Goal: Find specific page/section: Find specific page/section

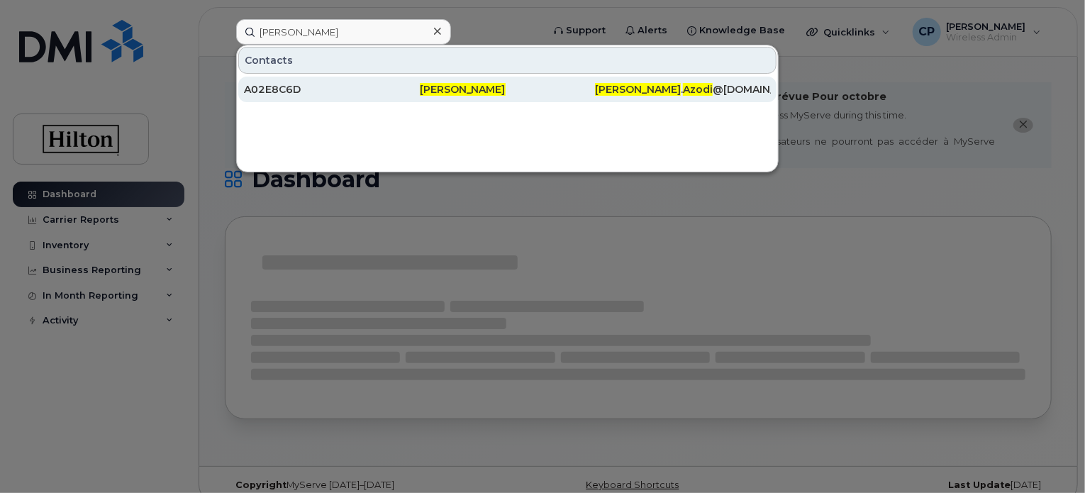
type input "[PERSON_NAME]"
click at [426, 95] on div "[PERSON_NAME]" at bounding box center [508, 89] width 176 height 14
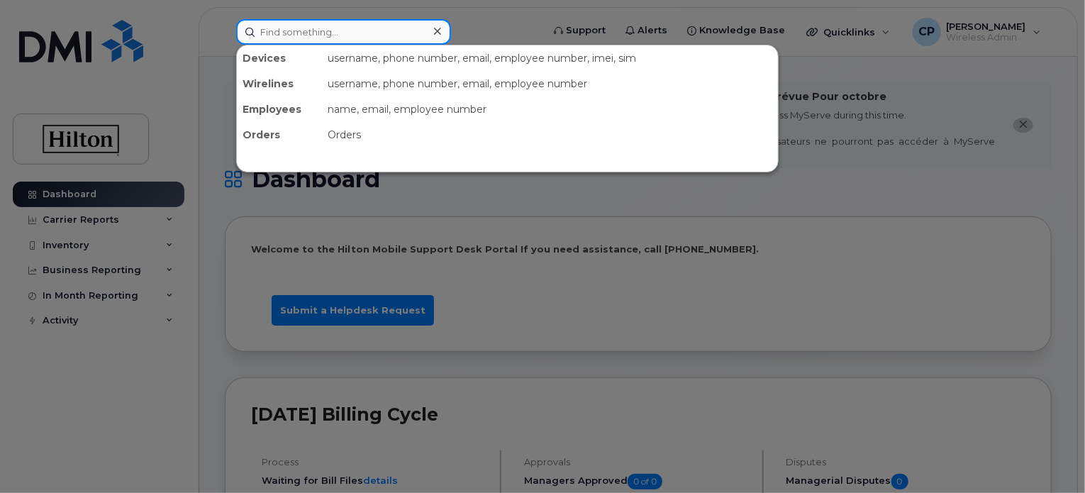
click at [321, 28] on input at bounding box center [343, 32] width 215 height 26
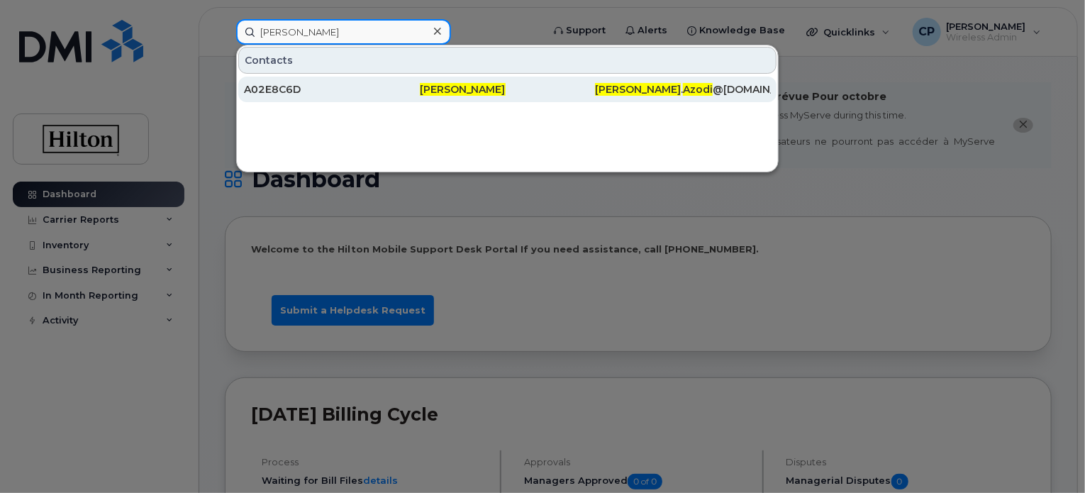
type input "[PERSON_NAME]"
click at [328, 80] on div "A02E8C6D" at bounding box center [332, 90] width 176 height 26
